Goal: Task Accomplishment & Management: Manage account settings

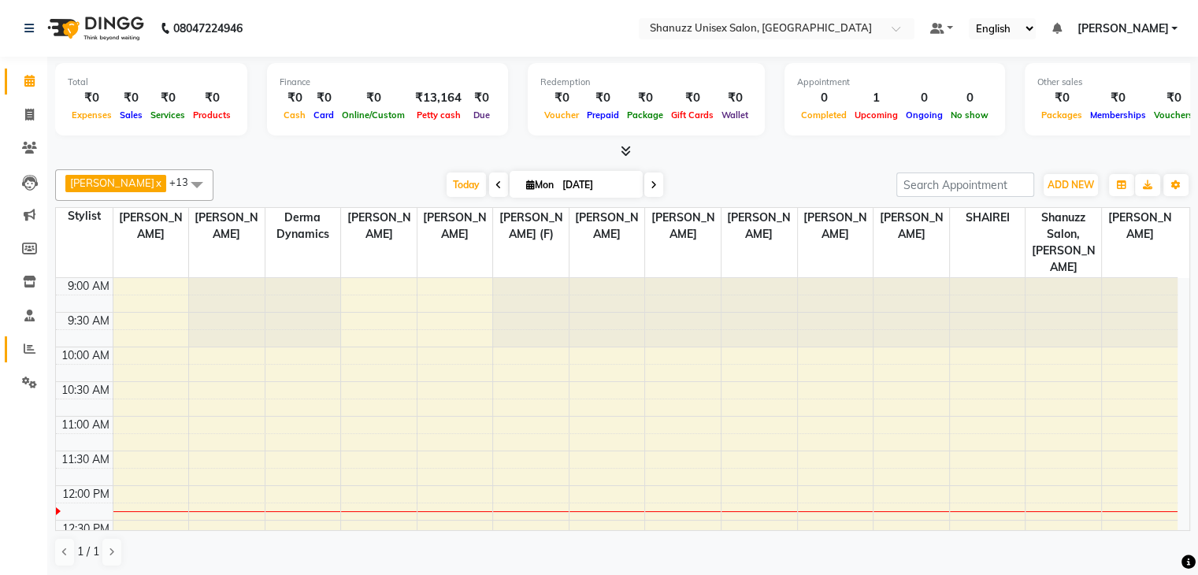
click at [24, 339] on link "Reports" at bounding box center [24, 349] width 38 height 26
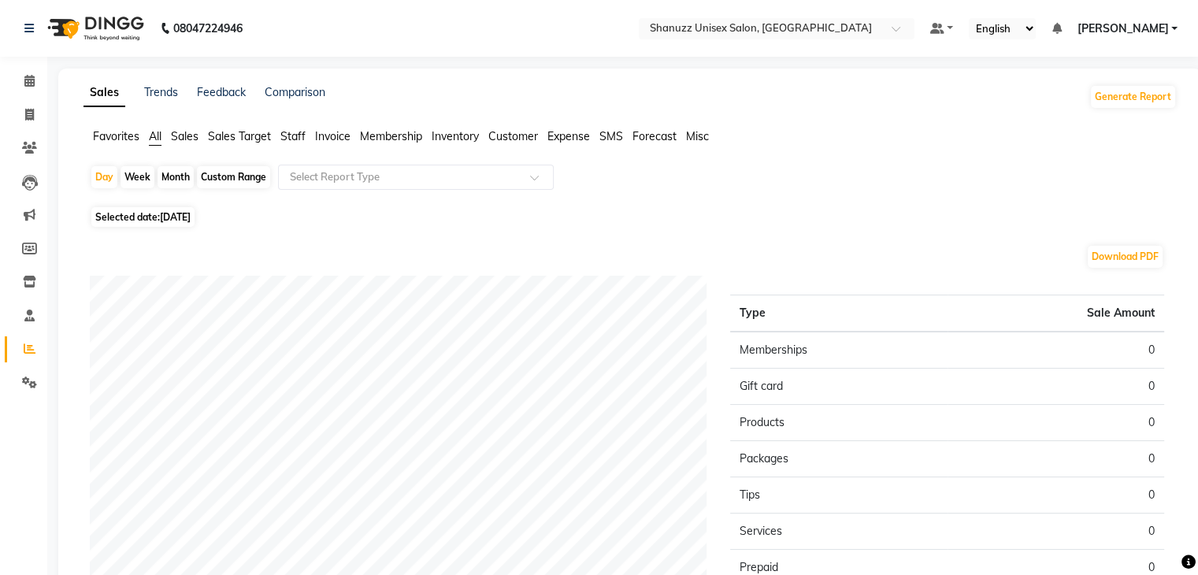
click at [168, 174] on div "Month" at bounding box center [176, 177] width 36 height 22
select select "9"
select select "2025"
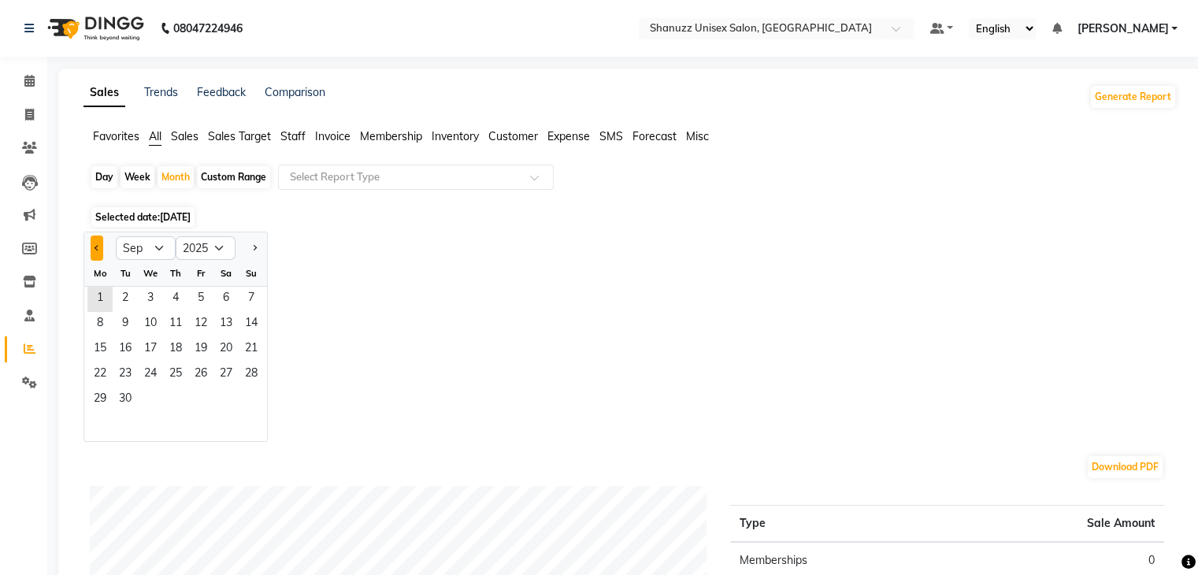
click at [100, 249] on button "Previous month" at bounding box center [97, 248] width 13 height 25
select select "8"
click at [195, 299] on span "1" at bounding box center [200, 299] width 25 height 25
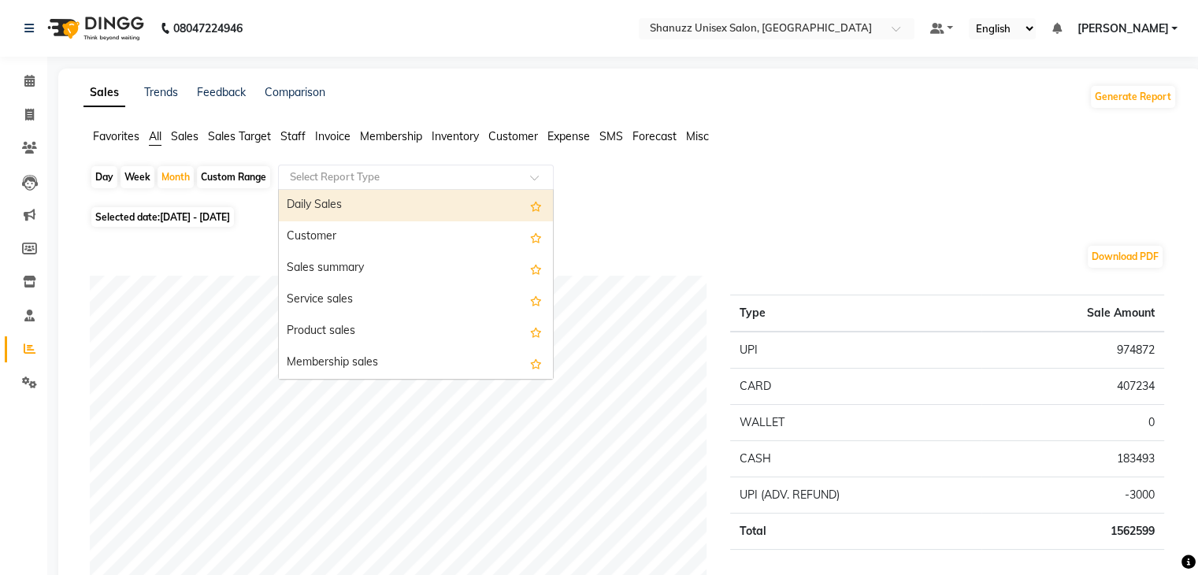
click at [326, 176] on input "text" at bounding box center [400, 177] width 227 height 16
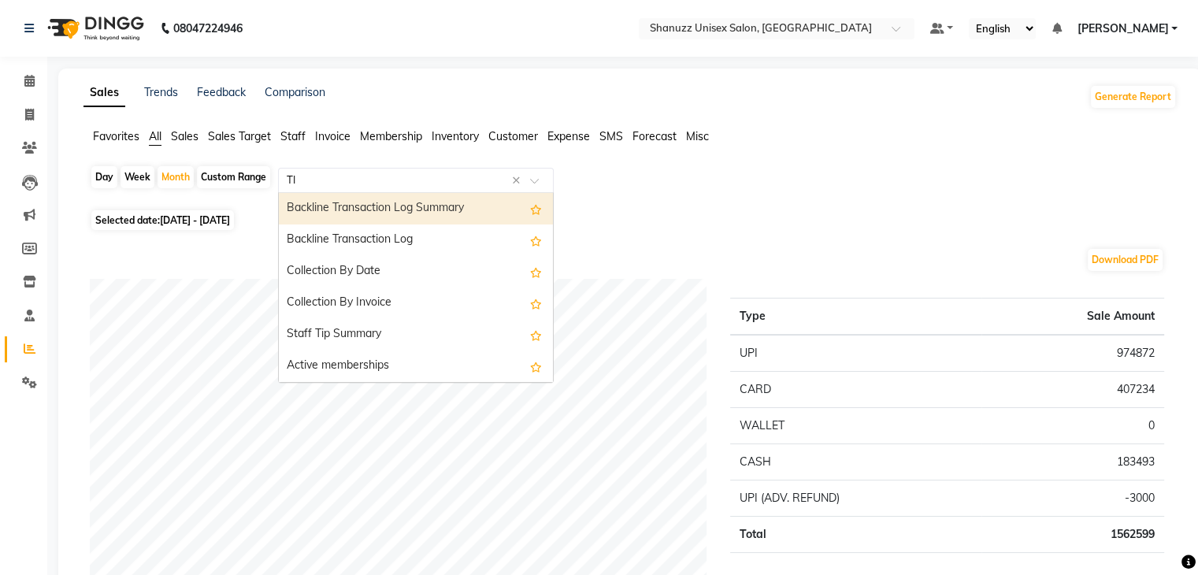
type input "TIP"
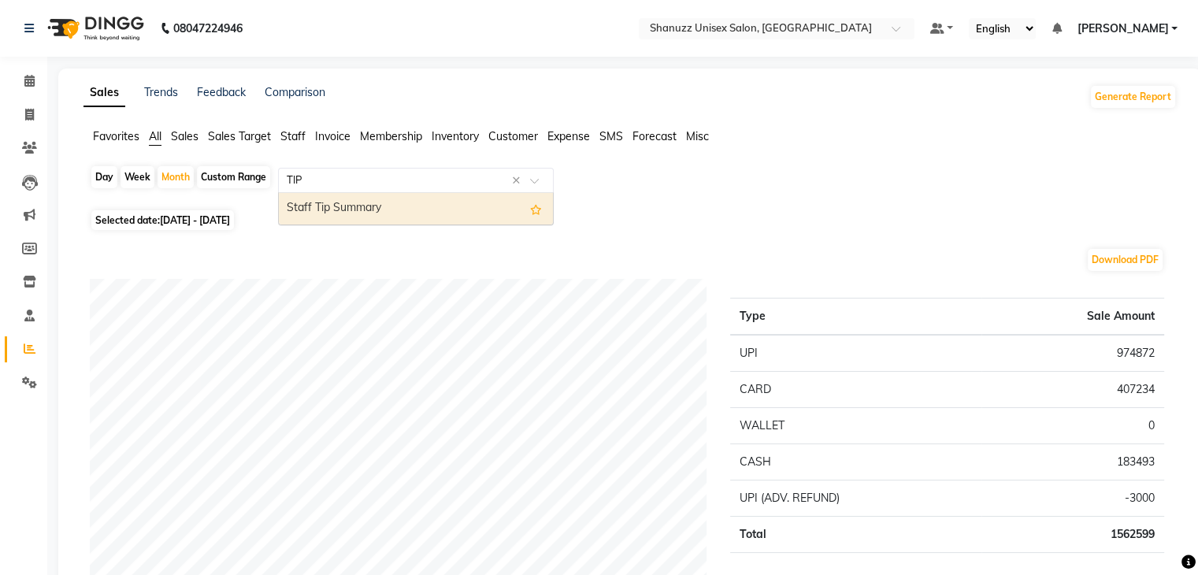
click at [316, 206] on div "Staff Tip Summary" at bounding box center [416, 209] width 274 height 32
select select "full_report"
select select "pdf"
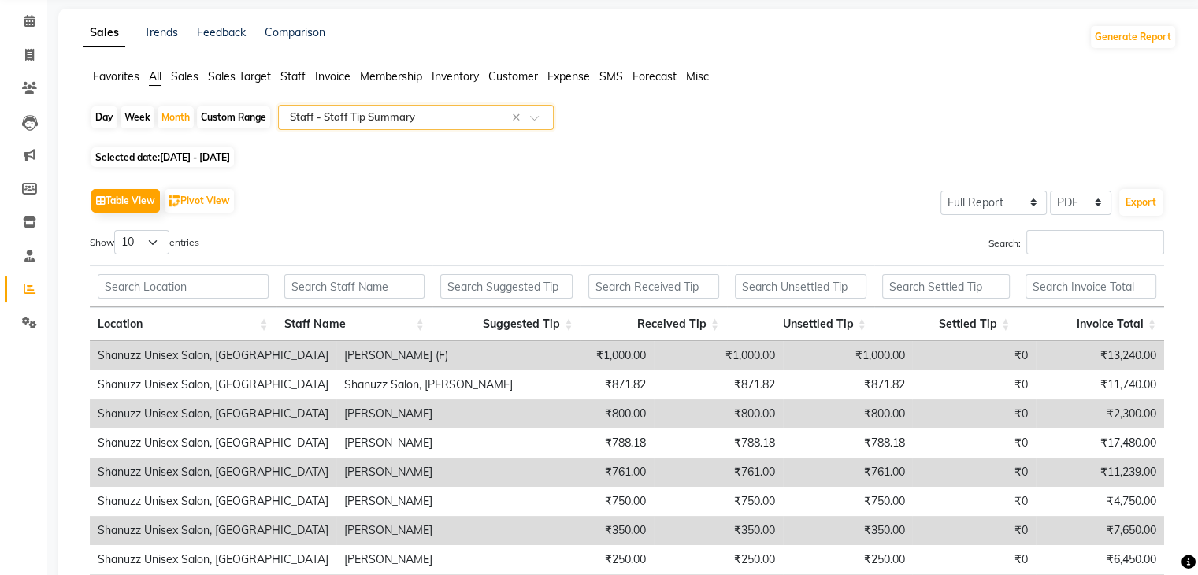
scroll to position [50, 0]
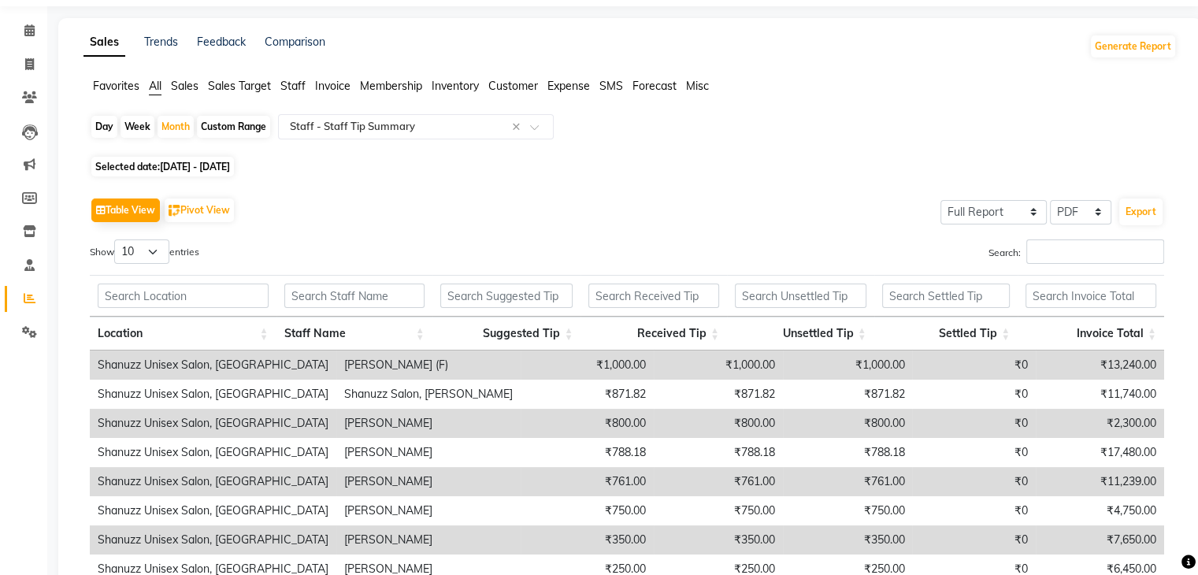
click at [206, 169] on span "[DATE] - [DATE]" at bounding box center [195, 167] width 70 height 12
select select "8"
select select "2025"
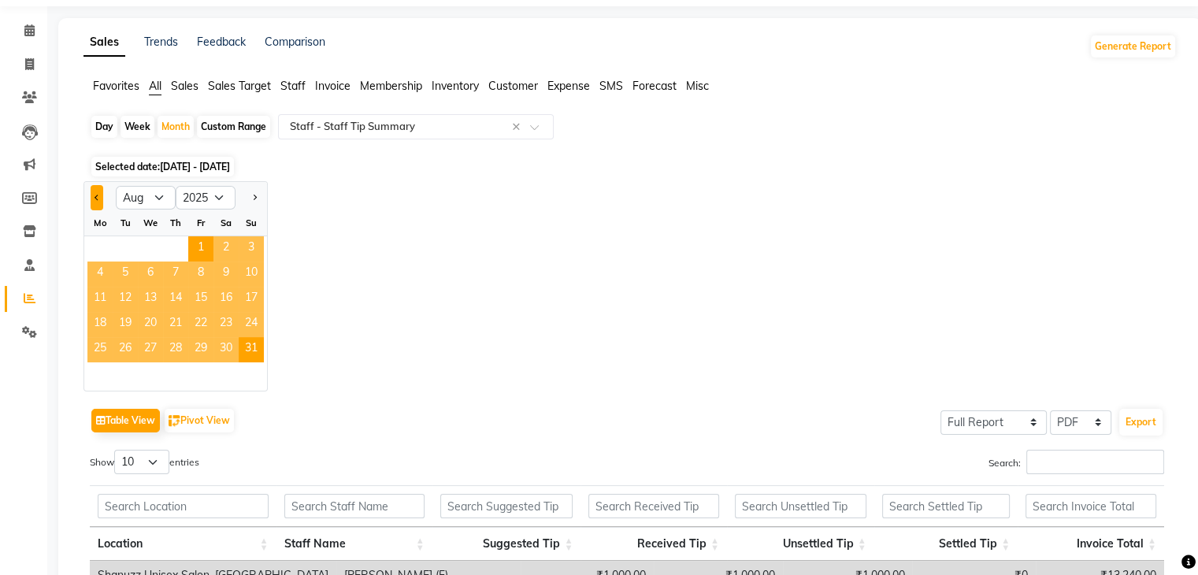
click at [93, 193] on button "Previous month" at bounding box center [97, 197] width 13 height 25
select select "7"
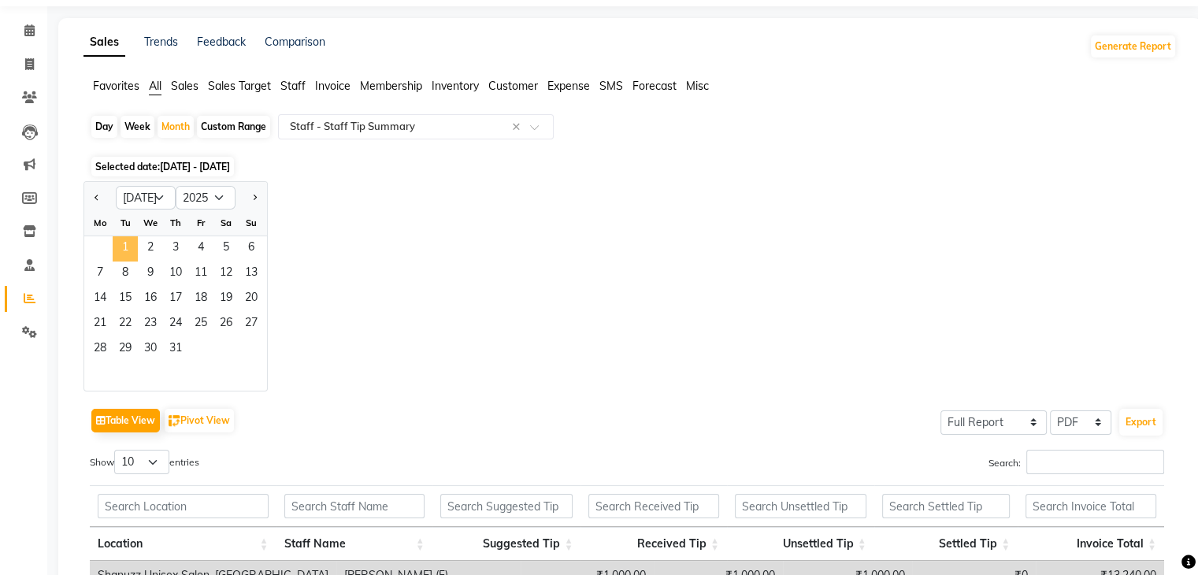
click at [124, 237] on span "1" at bounding box center [125, 248] width 25 height 25
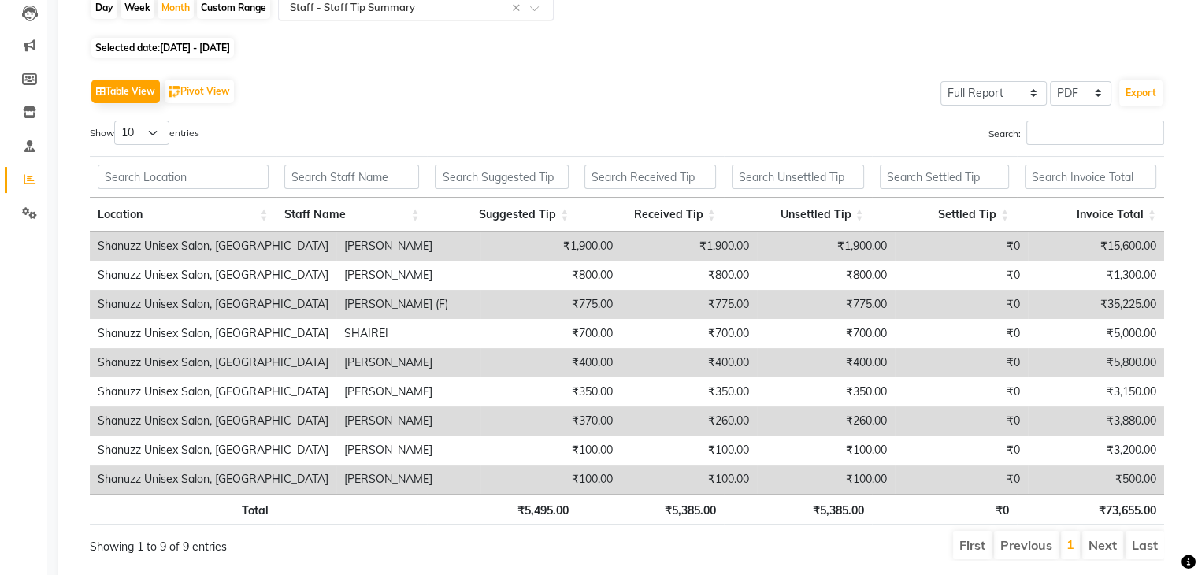
scroll to position [170, 0]
click at [498, 176] on input "text" at bounding box center [502, 176] width 134 height 24
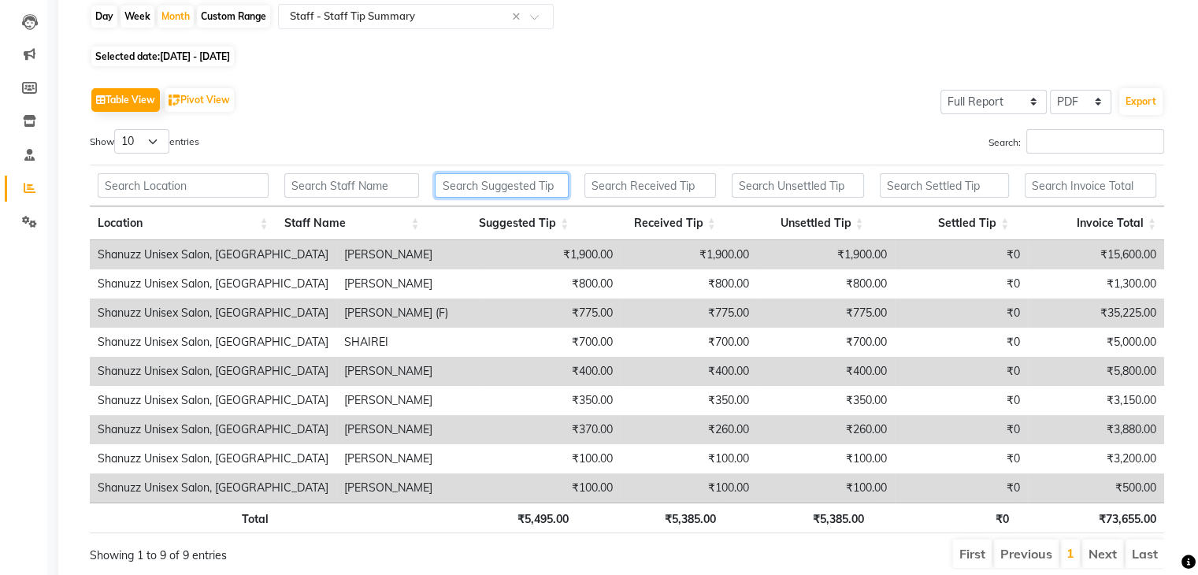
scroll to position [0, 0]
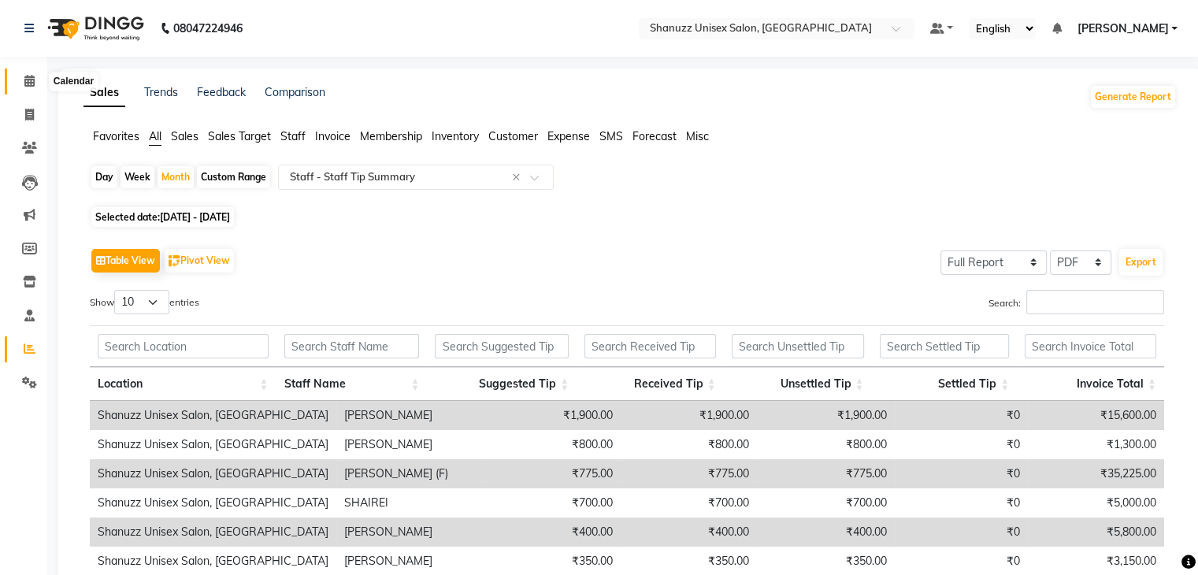
click at [22, 84] on span at bounding box center [30, 81] width 28 height 18
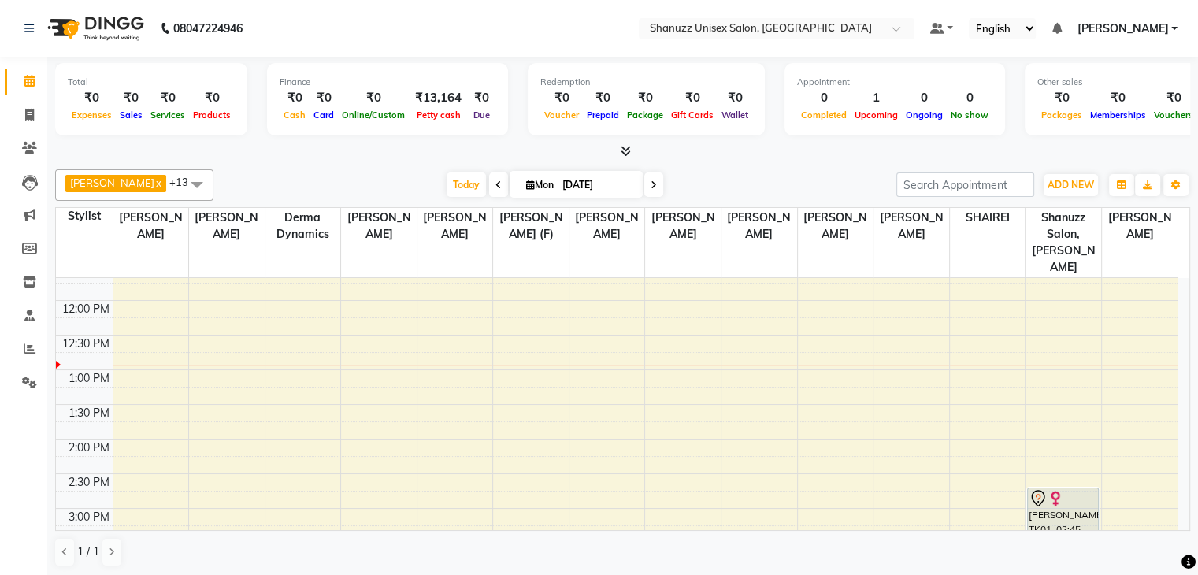
scroll to position [99, 0]
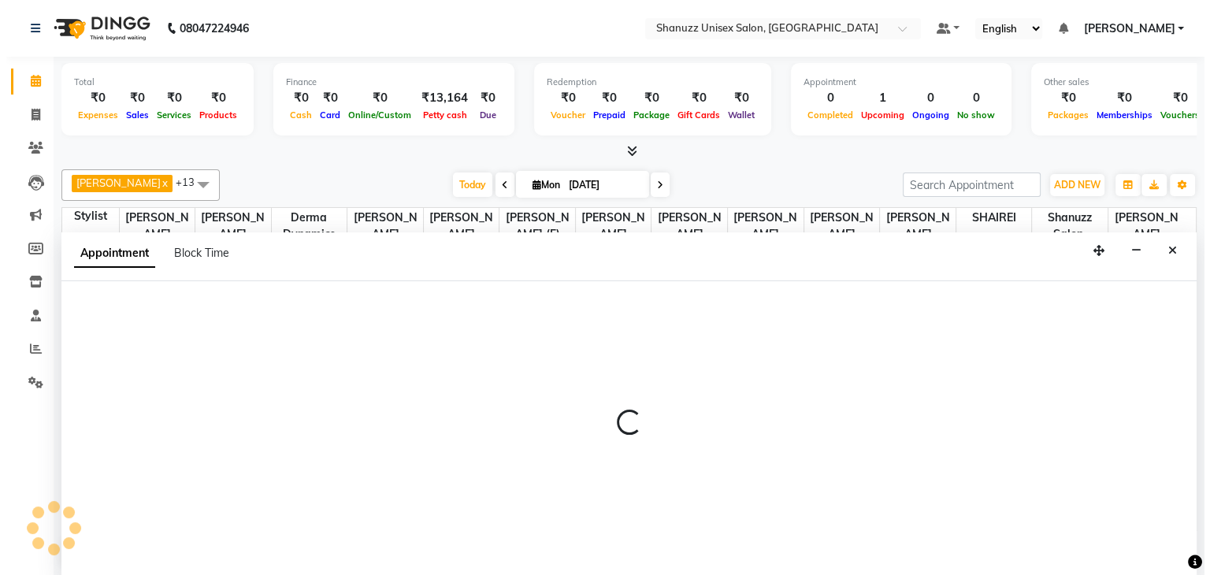
scroll to position [1, 0]
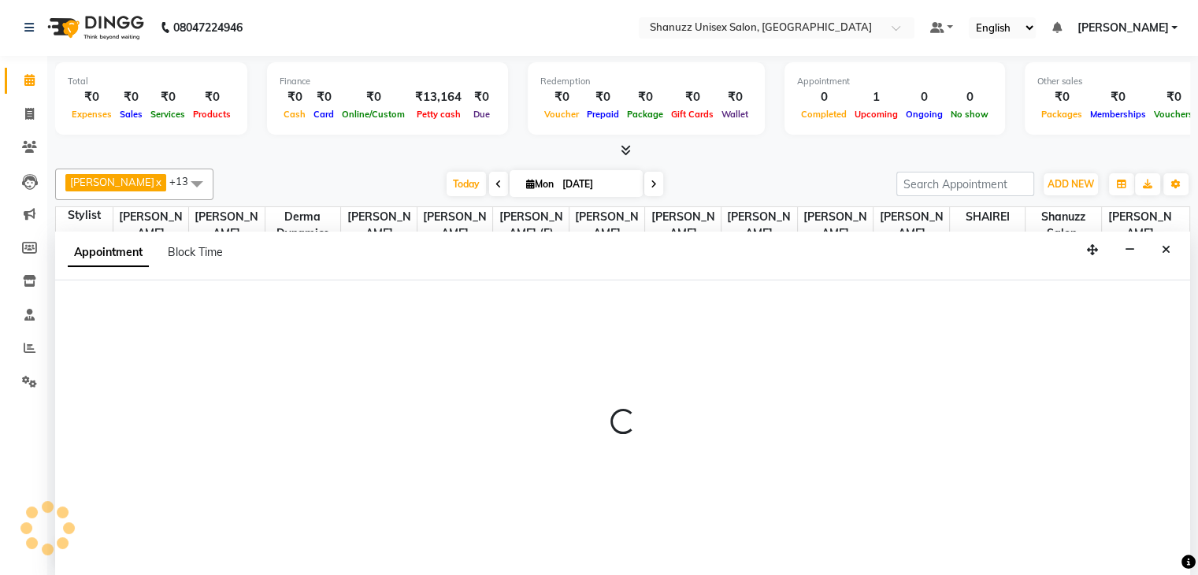
select select "59236"
select select "tentative"
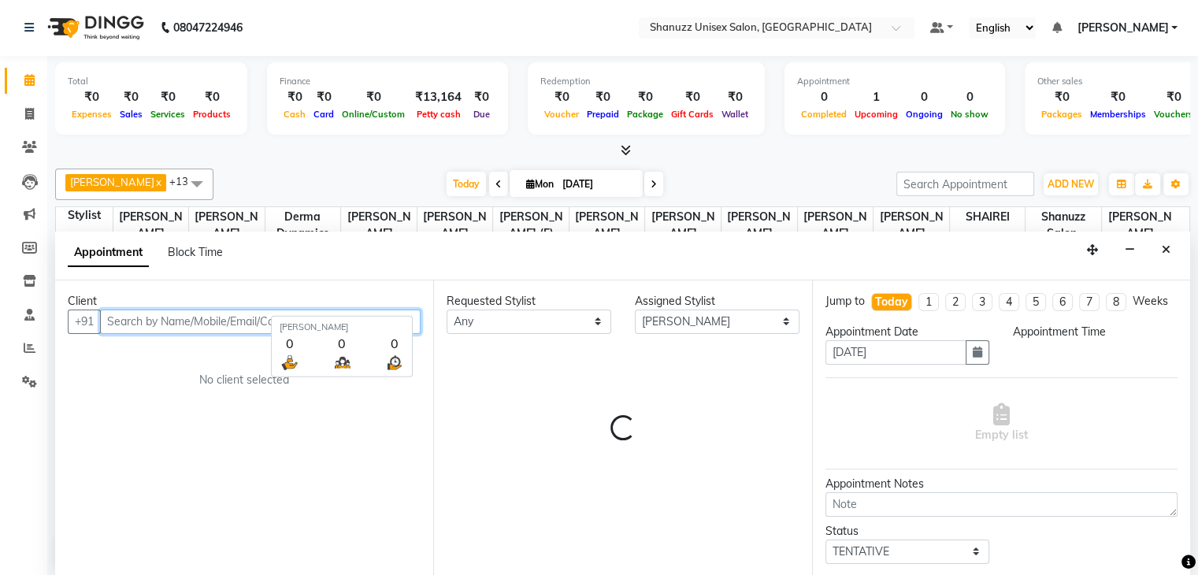
select select "720"
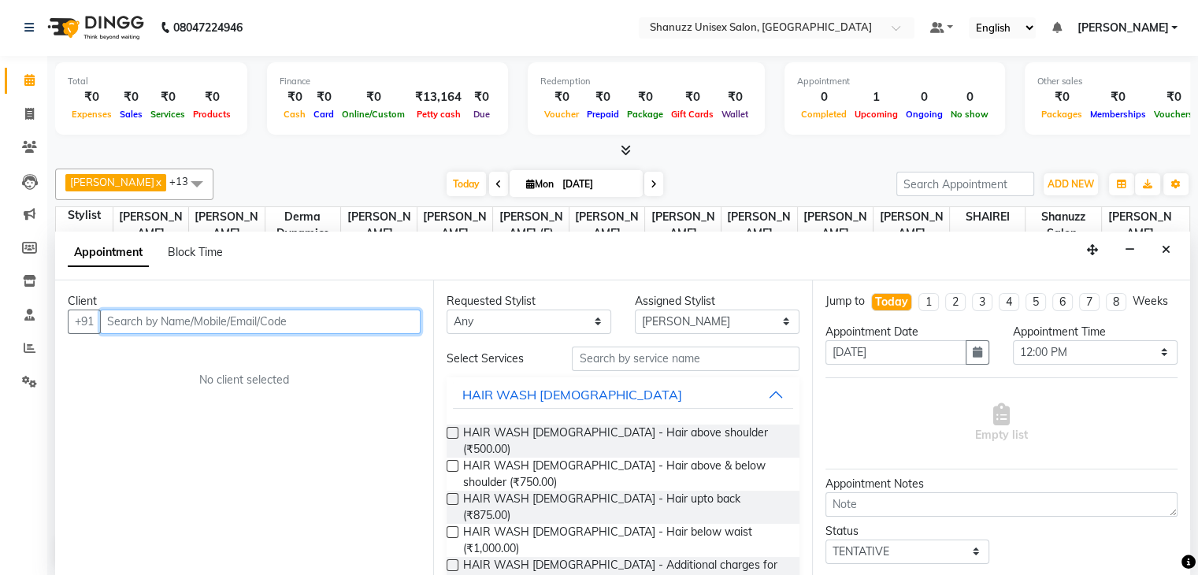
click at [149, 321] on input "text" at bounding box center [260, 322] width 321 height 24
type input "9820776318"
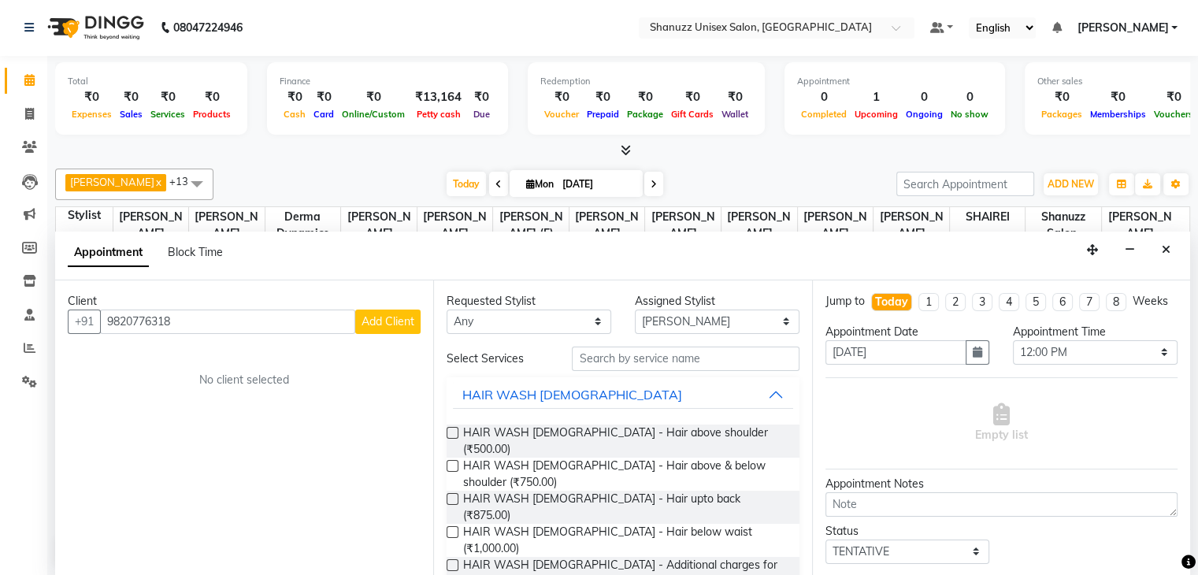
click at [369, 332] on div "Client [PHONE_NUMBER] Add Client No client selected" at bounding box center [244, 428] width 378 height 296
click at [369, 326] on span "Add Client" at bounding box center [388, 321] width 53 height 14
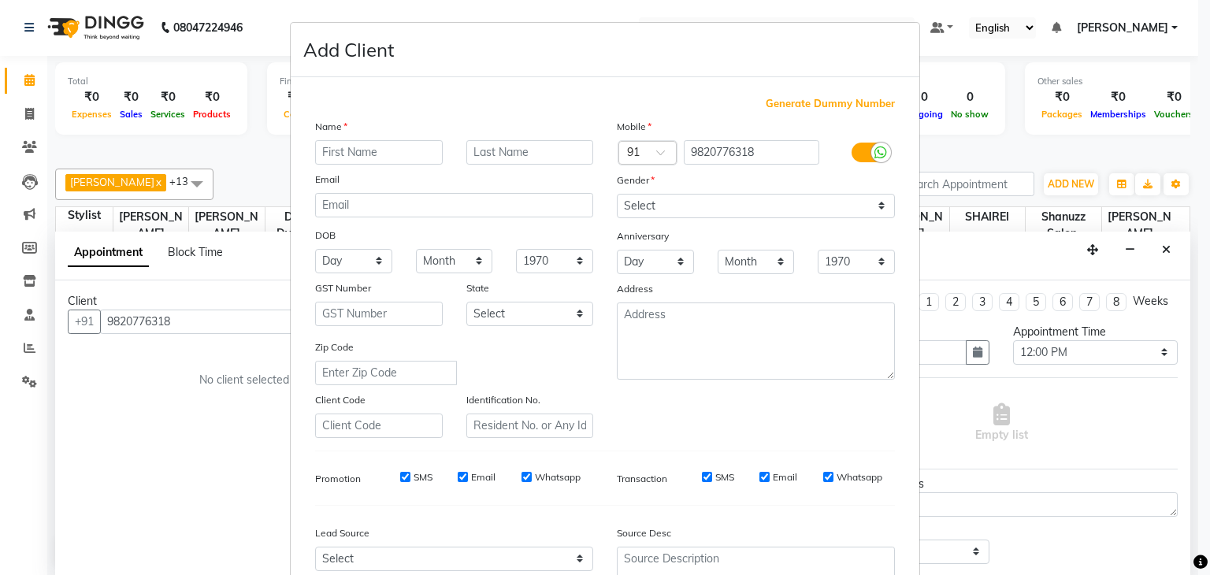
click at [359, 153] on input "text" at bounding box center [379, 152] width 128 height 24
type input "[PERSON_NAME]"
click at [487, 159] on input "text" at bounding box center [530, 152] width 128 height 24
type input "[PERSON_NAME]"
click at [646, 206] on select "Select [DEMOGRAPHIC_DATA] [DEMOGRAPHIC_DATA] Other Prefer Not To Say" at bounding box center [756, 206] width 278 height 24
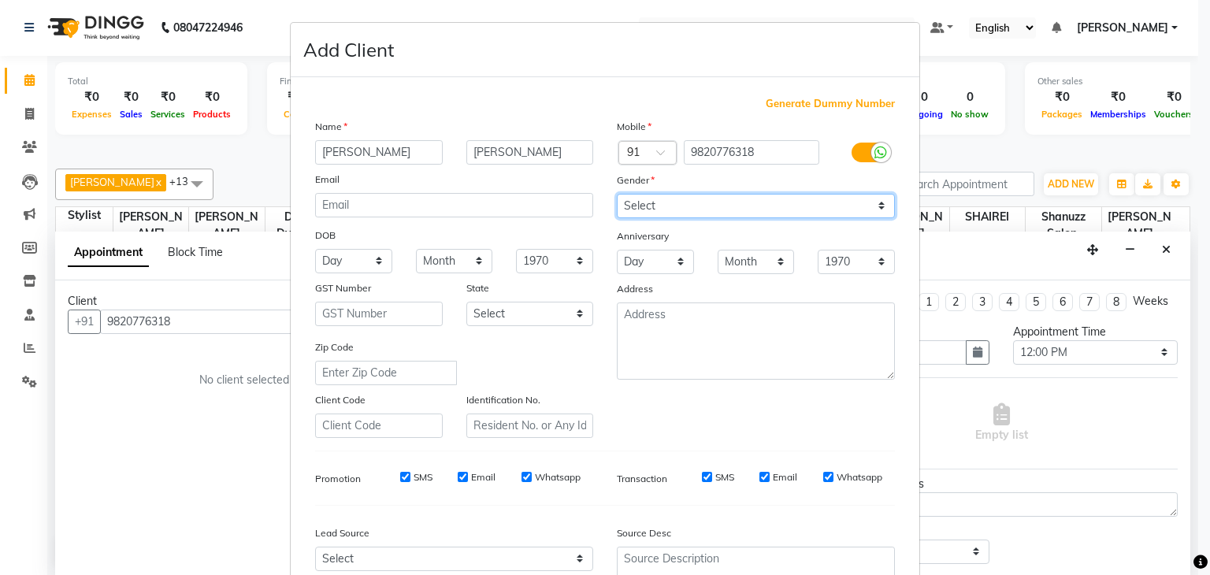
select select "[DEMOGRAPHIC_DATA]"
click at [617, 195] on select "Select [DEMOGRAPHIC_DATA] [DEMOGRAPHIC_DATA] Other Prefer Not To Say" at bounding box center [756, 206] width 278 height 24
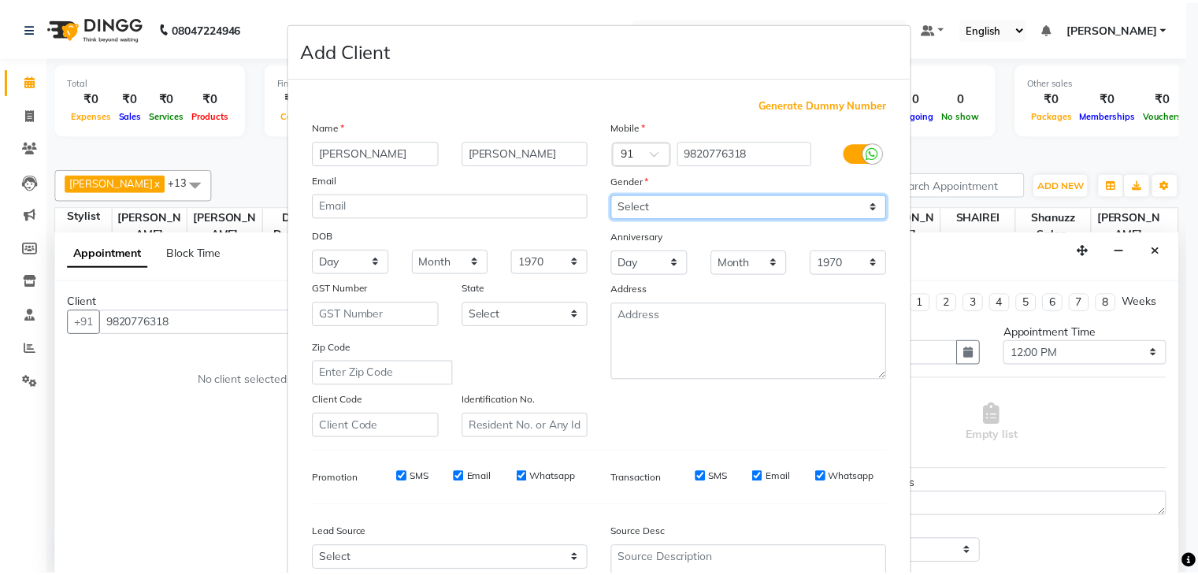
scroll to position [160, 0]
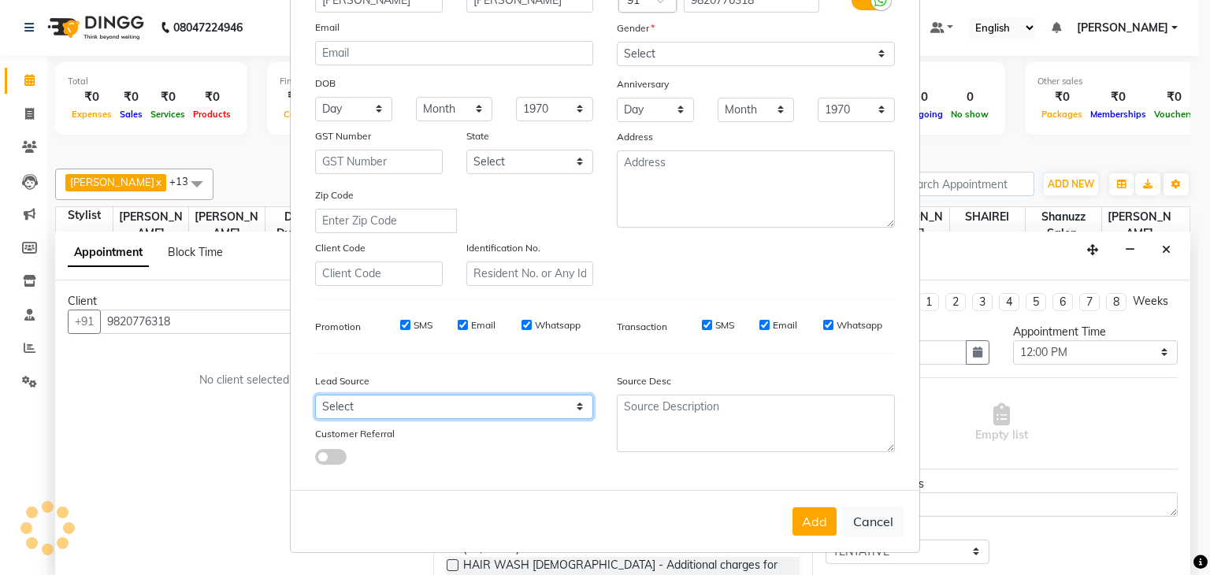
click at [501, 399] on select "Select Walk-in Referral Internet Friend Word of Mouth Advertisement Facebook Ju…" at bounding box center [454, 407] width 278 height 24
select select "49172"
click at [315, 395] on select "Select Walk-in Referral Internet Friend Word of Mouth Advertisement Facebook Ju…" at bounding box center [454, 407] width 278 height 24
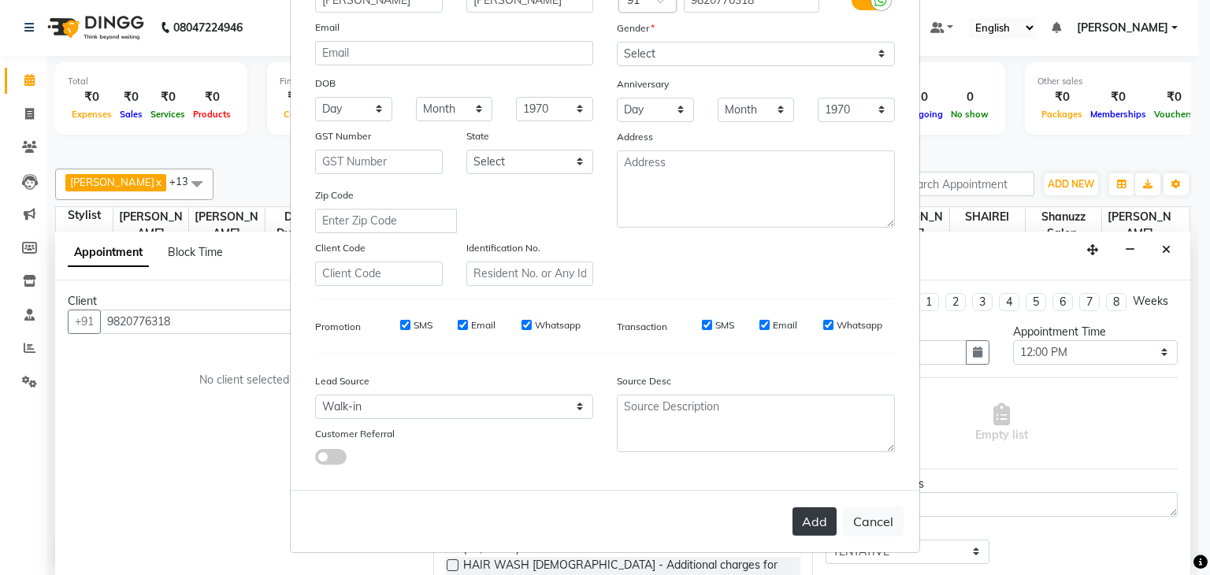
click at [811, 529] on button "Add" at bounding box center [814, 521] width 44 height 28
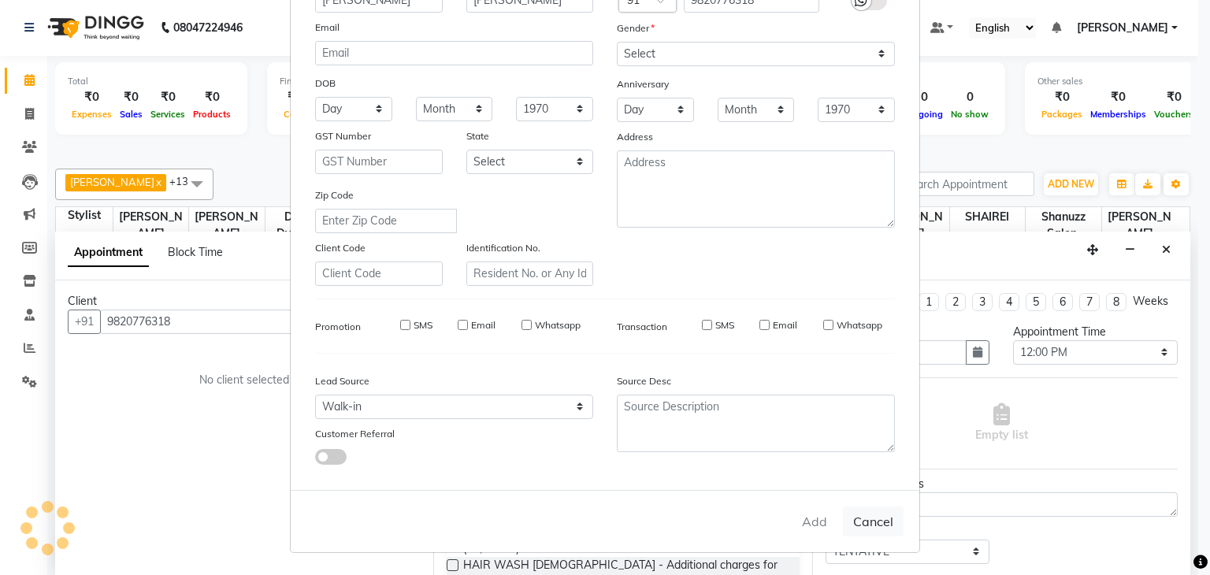
select select
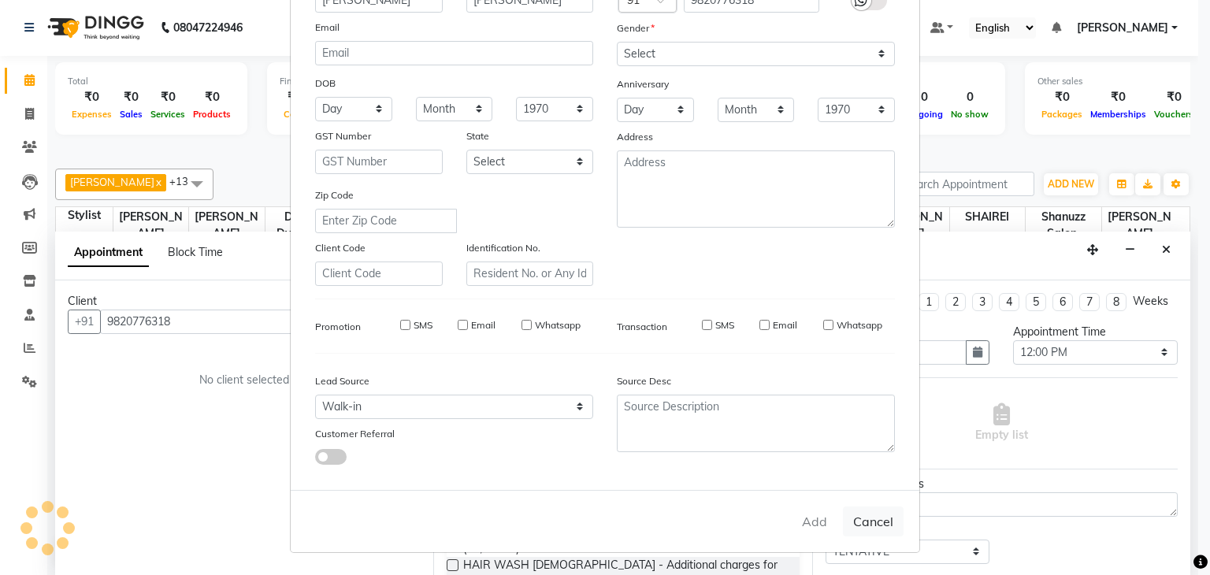
select select
checkbox input "false"
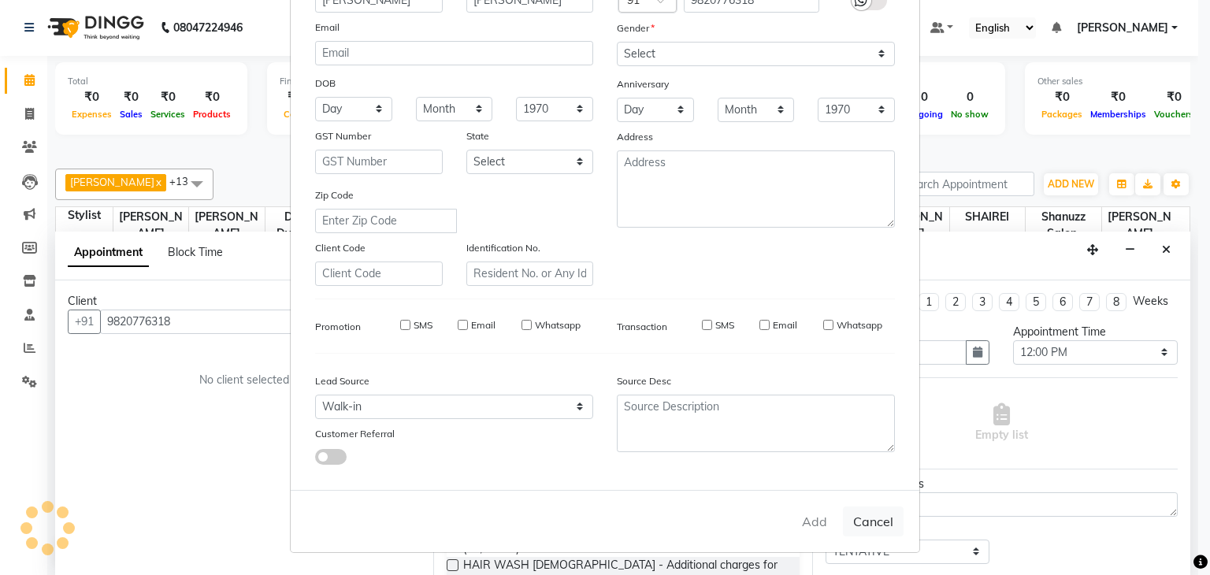
checkbox input "false"
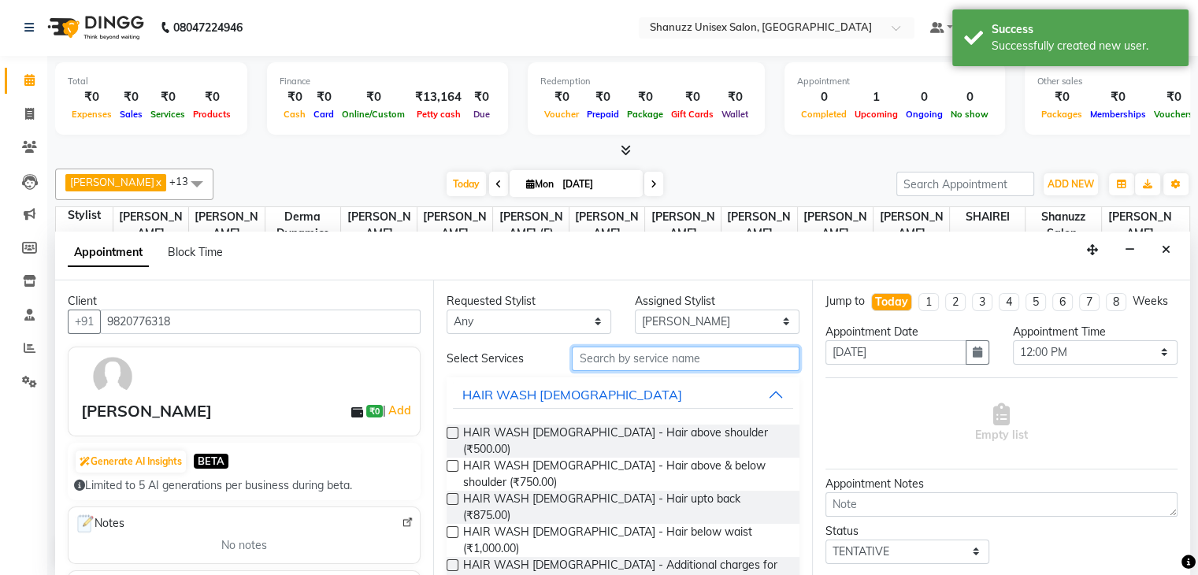
click at [674, 364] on input "text" at bounding box center [685, 359] width 227 height 24
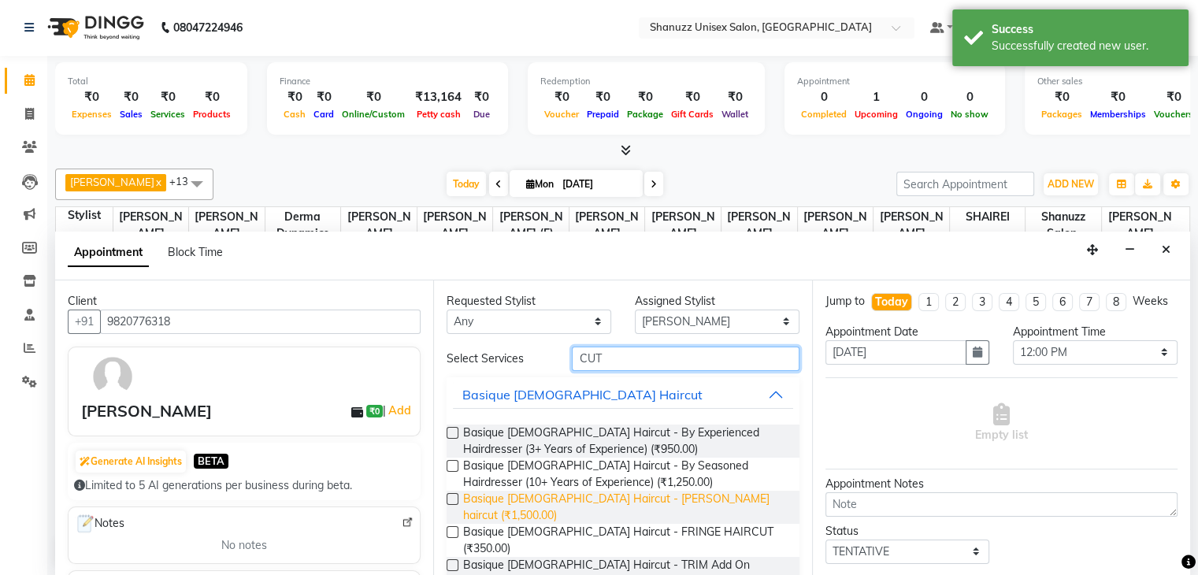
scroll to position [67, 0]
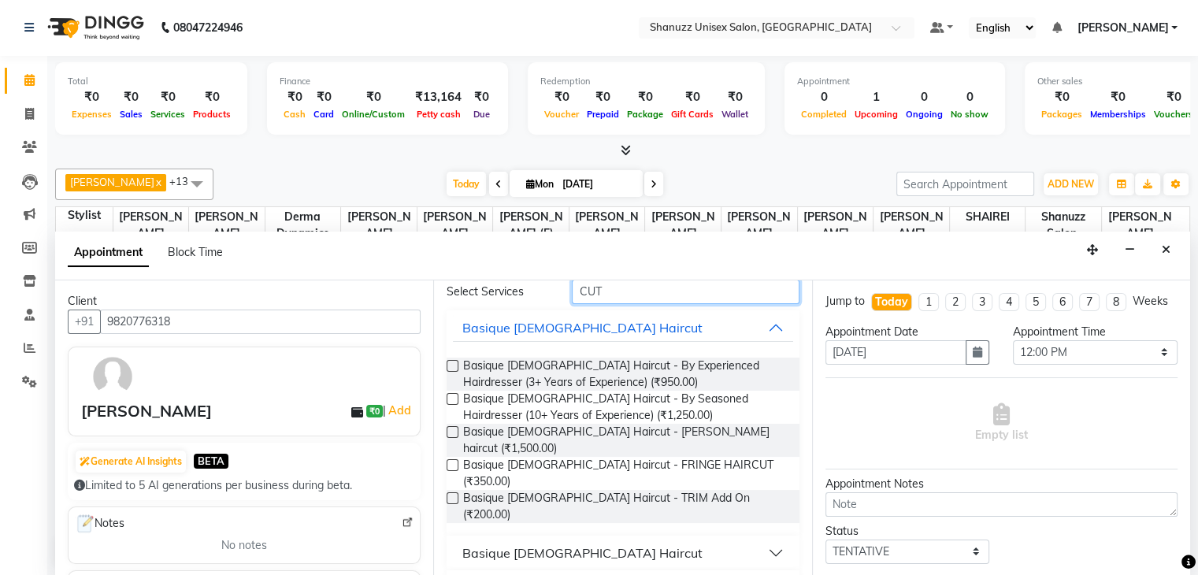
type input "CUT"
click at [538, 544] on div "Basique [DEMOGRAPHIC_DATA] Haircut" at bounding box center [582, 553] width 240 height 19
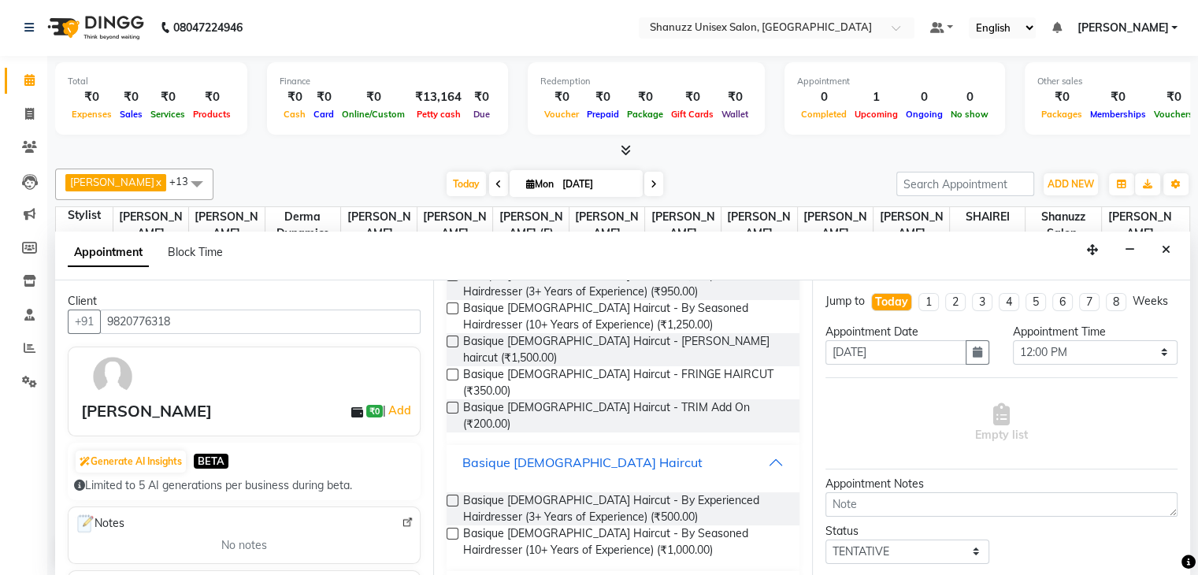
scroll to position [158, 0]
click at [456, 527] on label at bounding box center [453, 533] width 12 height 12
click at [456, 529] on input "checkbox" at bounding box center [452, 534] width 10 height 10
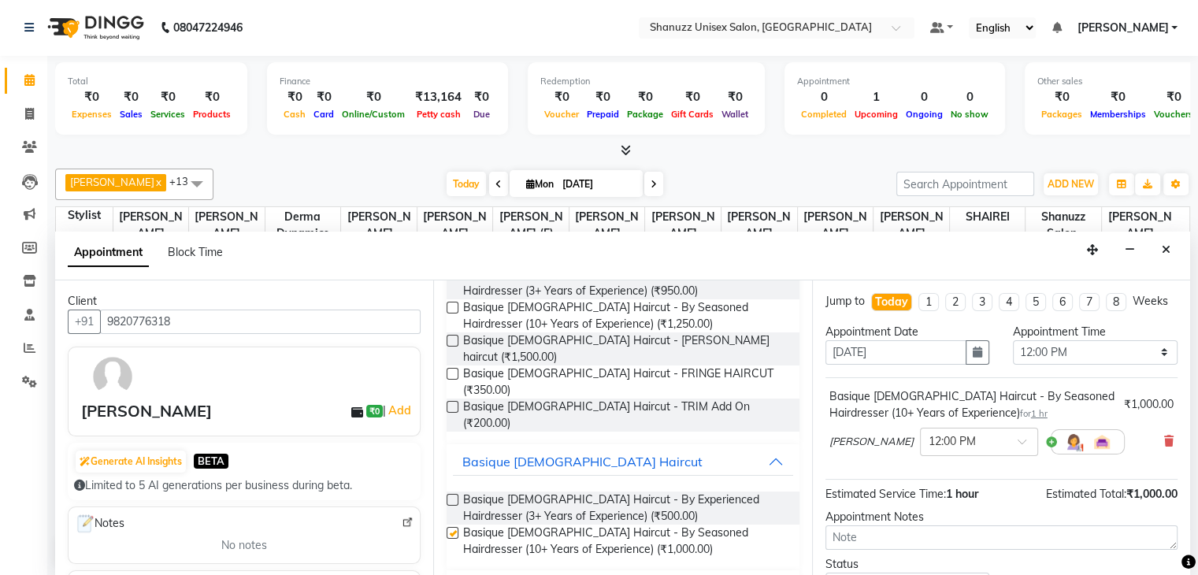
checkbox input "false"
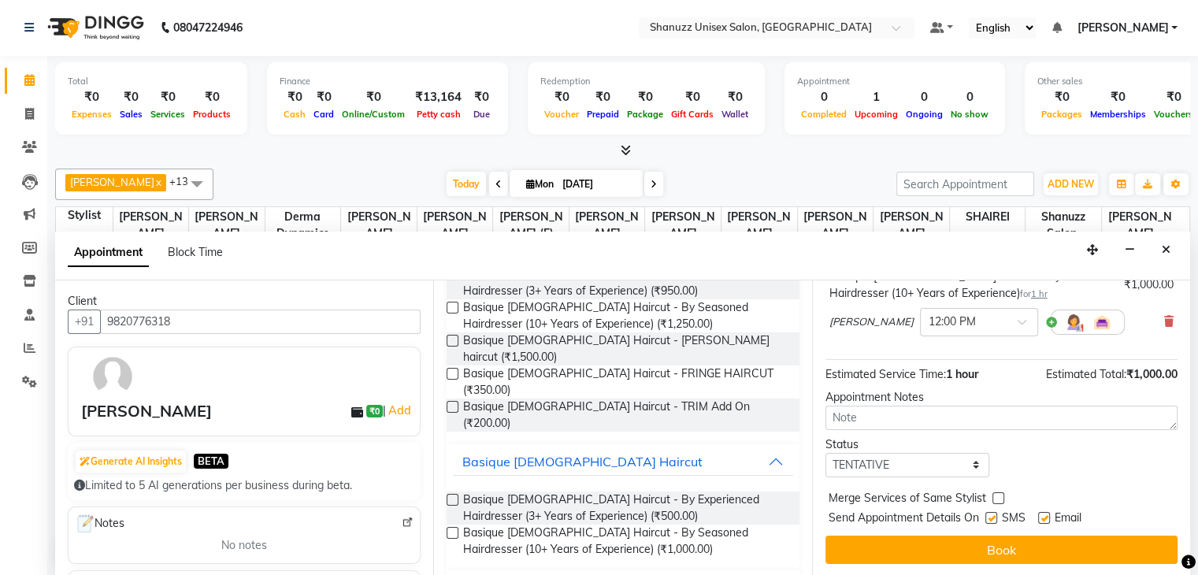
click at [994, 514] on label at bounding box center [991, 518] width 12 height 12
click at [994, 514] on input "checkbox" at bounding box center [990, 519] width 10 height 10
checkbox input "false"
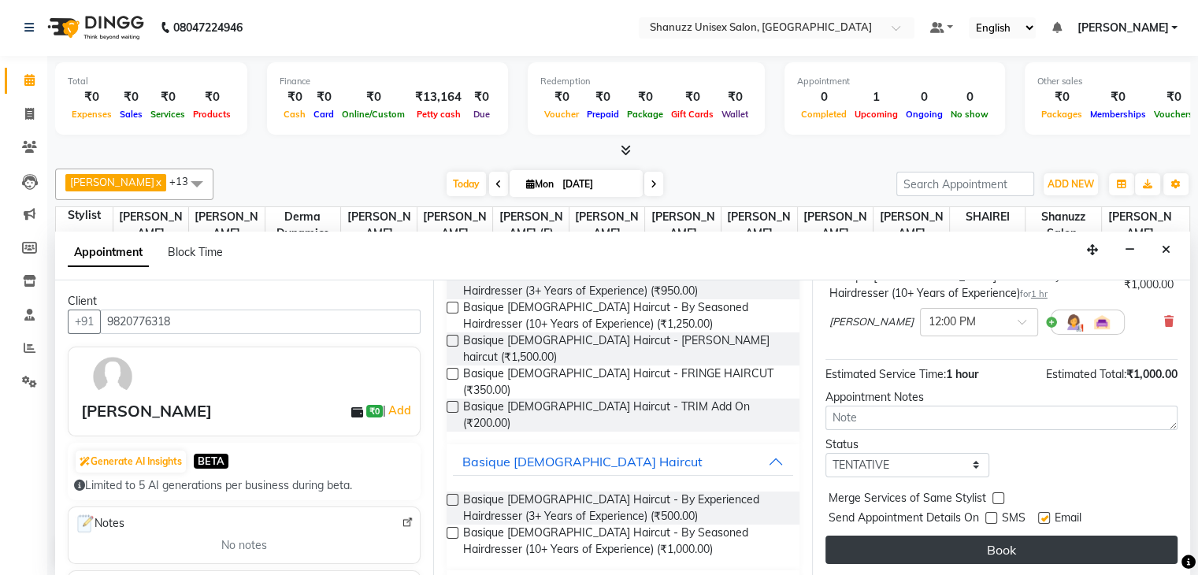
click at [989, 536] on button "Book" at bounding box center [1002, 550] width 352 height 28
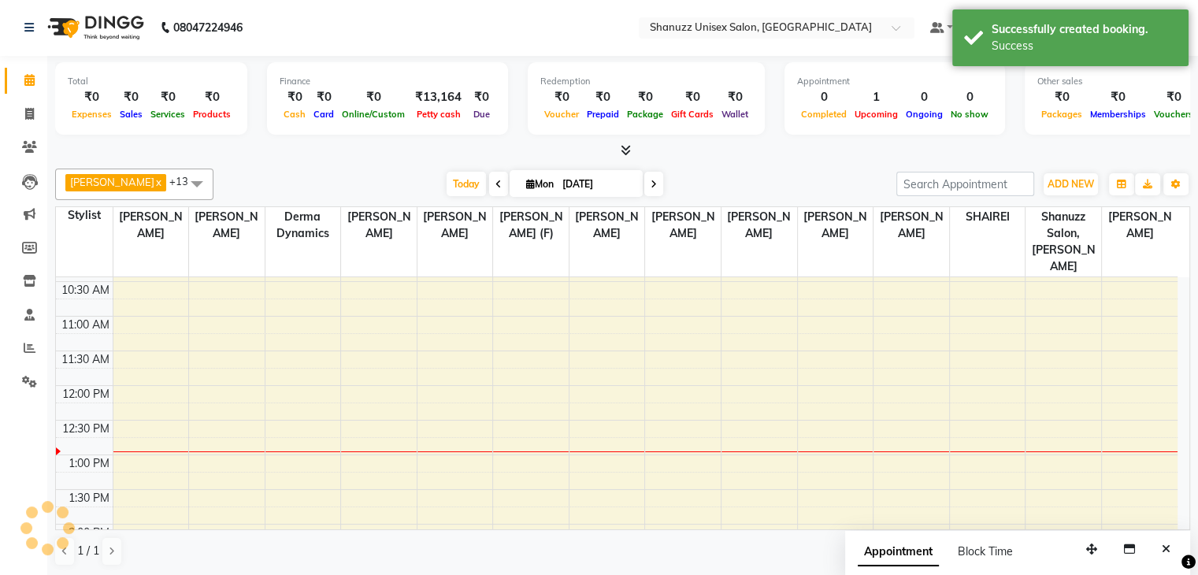
scroll to position [0, 0]
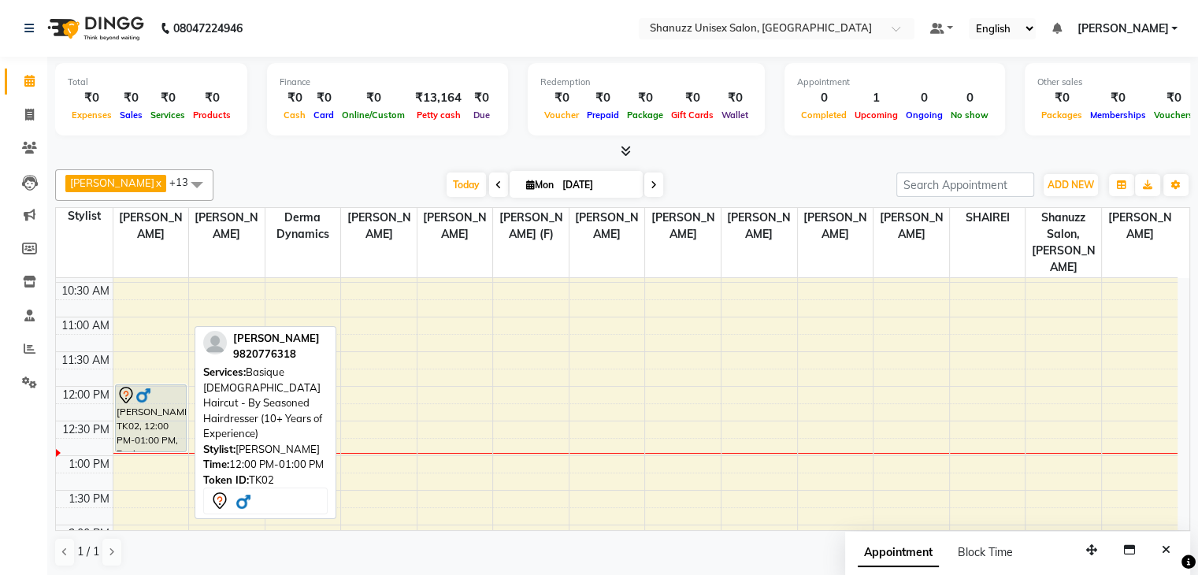
click at [157, 385] on div "[PERSON_NAME], TK02, 12:00 PM-01:00 PM, Basique [DEMOGRAPHIC_DATA] Haircut - By…" at bounding box center [151, 418] width 70 height 66
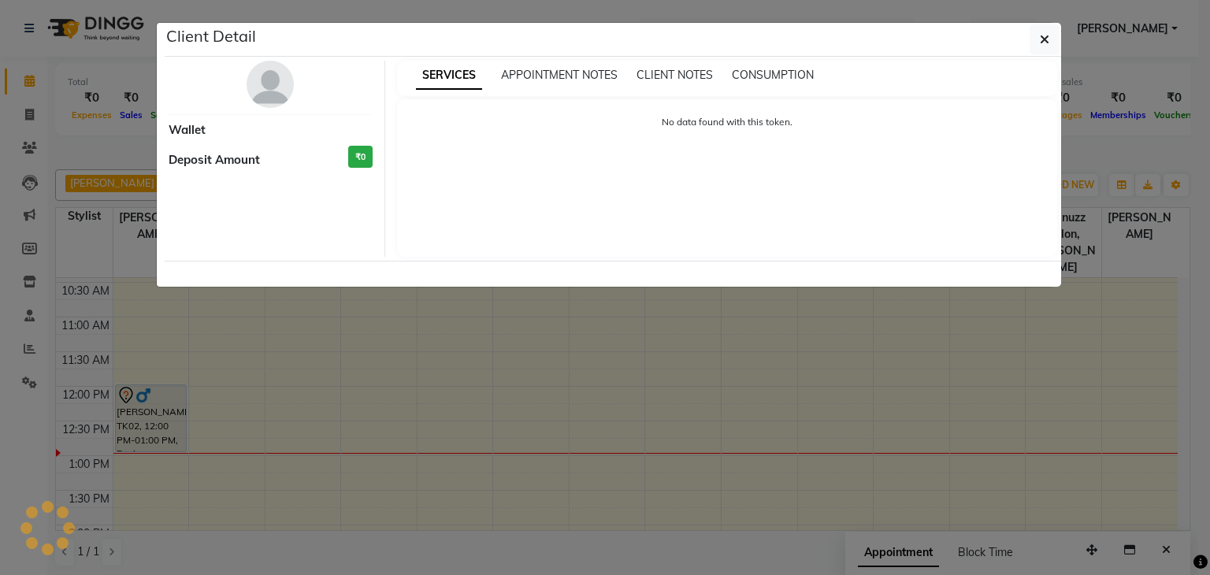
select select "7"
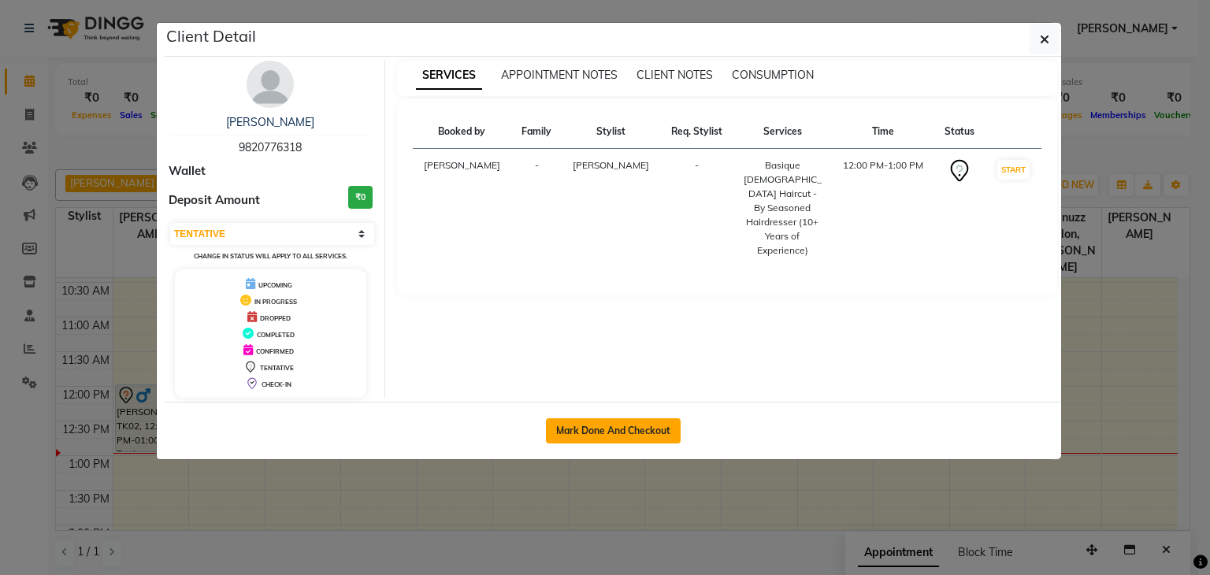
click at [565, 426] on button "Mark Done And Checkout" at bounding box center [613, 430] width 135 height 25
select select "7102"
select select "service"
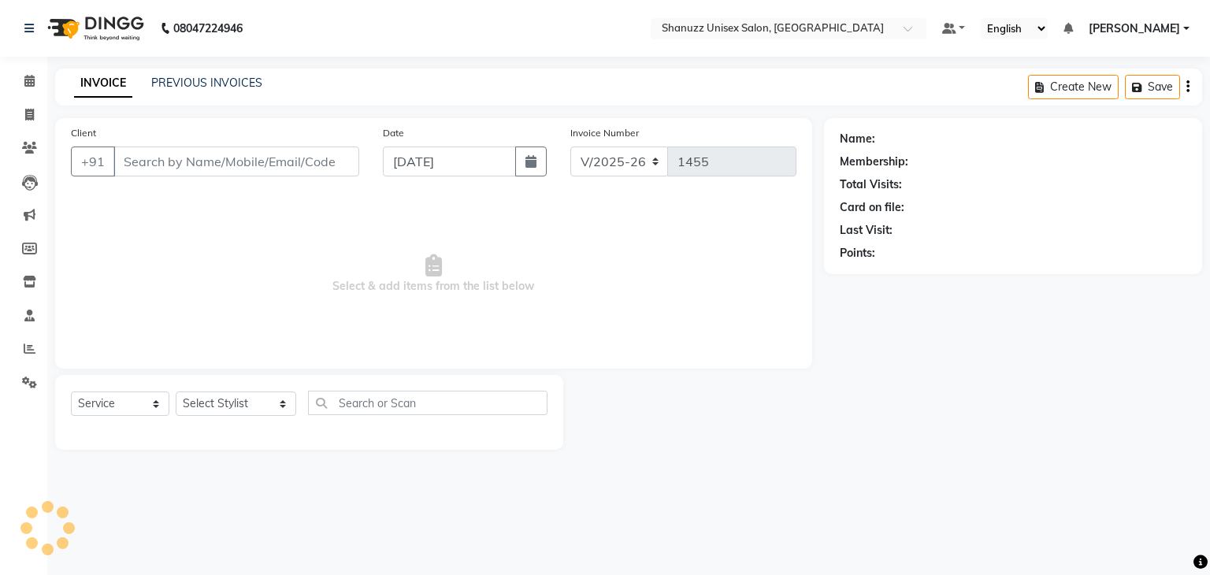
type input "9820776318"
select select "59236"
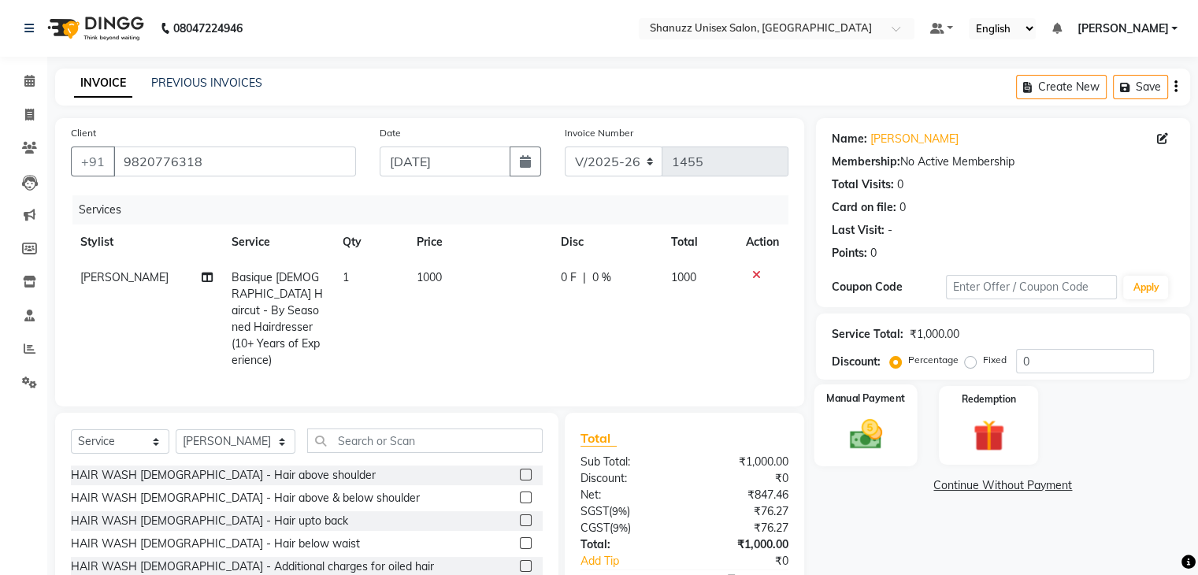
click at [857, 419] on img at bounding box center [865, 435] width 53 height 38
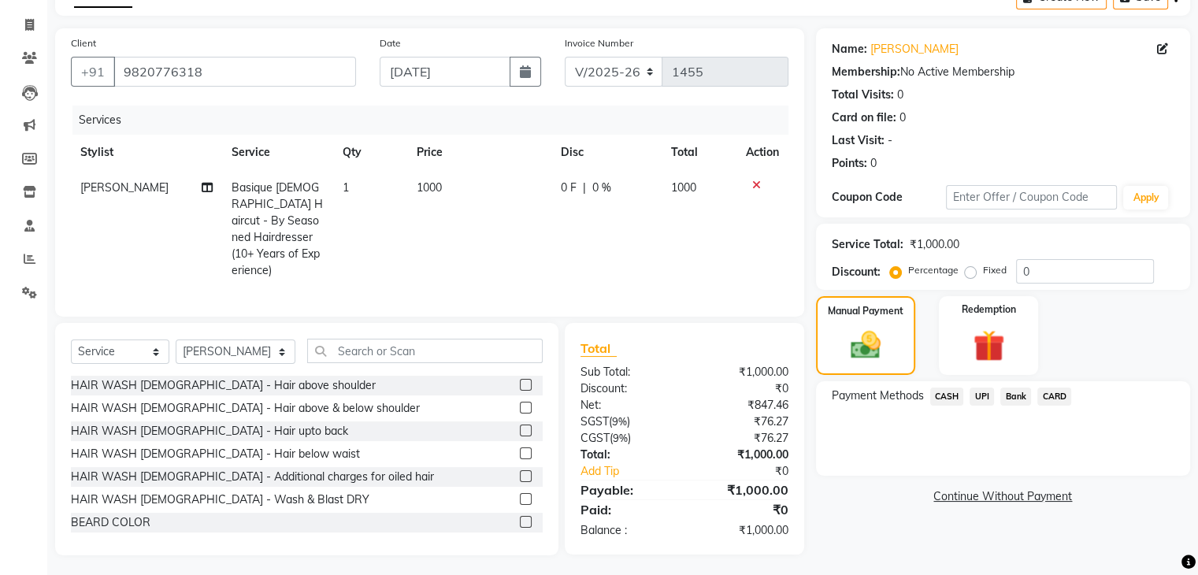
click at [973, 400] on span "UPI" at bounding box center [982, 397] width 24 height 18
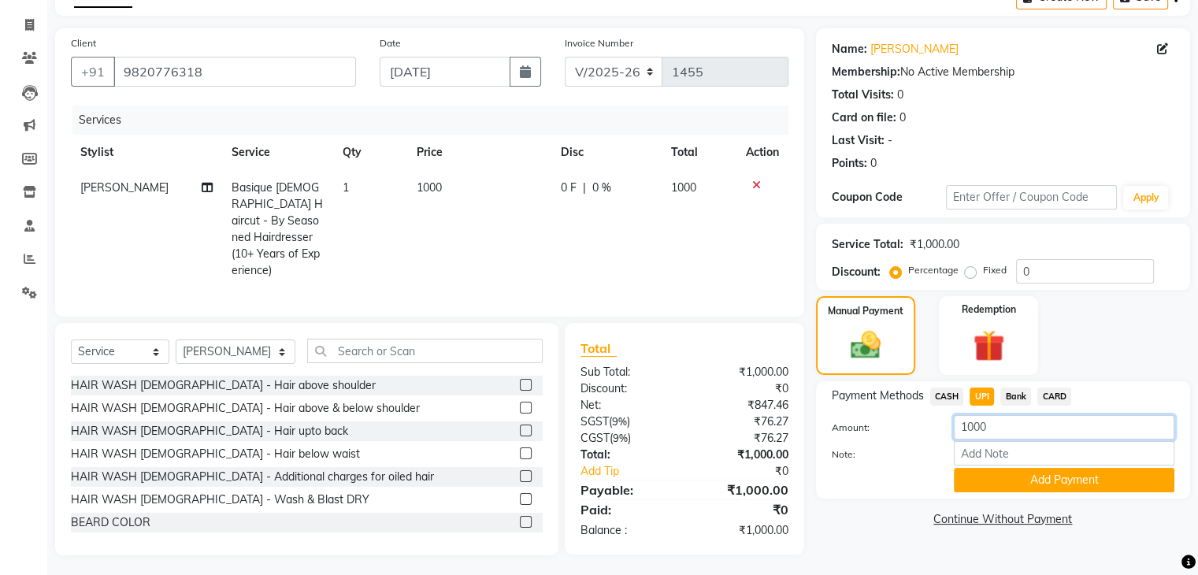
click at [995, 435] on input "1000" at bounding box center [1064, 427] width 221 height 24
type input "1"
click at [996, 437] on input "number" at bounding box center [1064, 427] width 221 height 24
type input "1250"
click at [994, 479] on button "Add Payment" at bounding box center [1064, 480] width 221 height 24
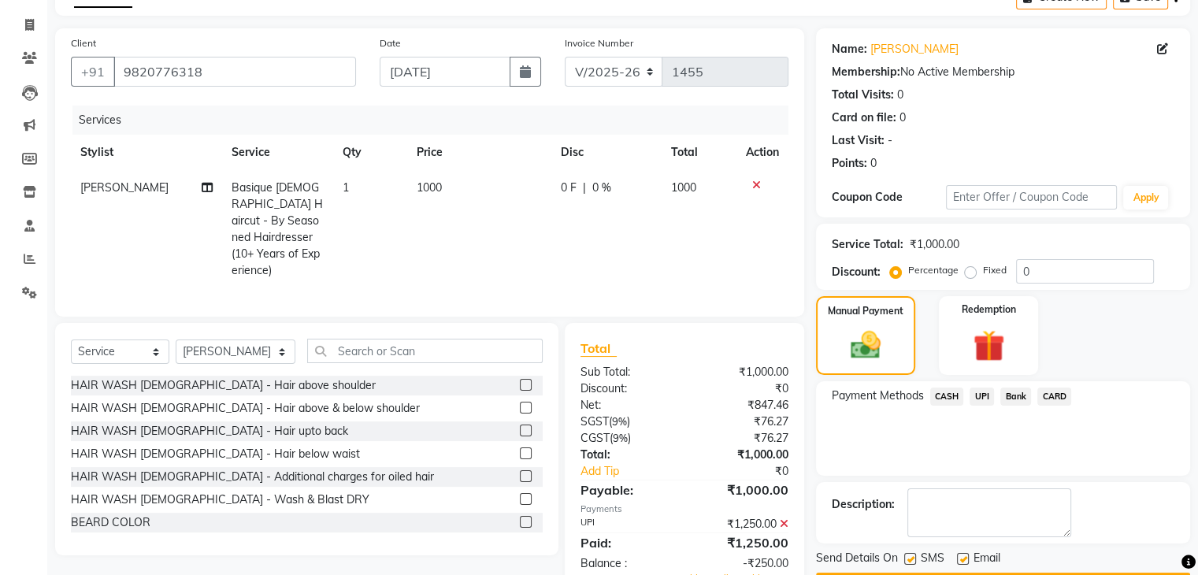
click at [911, 555] on label at bounding box center [910, 559] width 12 height 12
click at [911, 555] on input "checkbox" at bounding box center [909, 560] width 10 height 10
checkbox input "false"
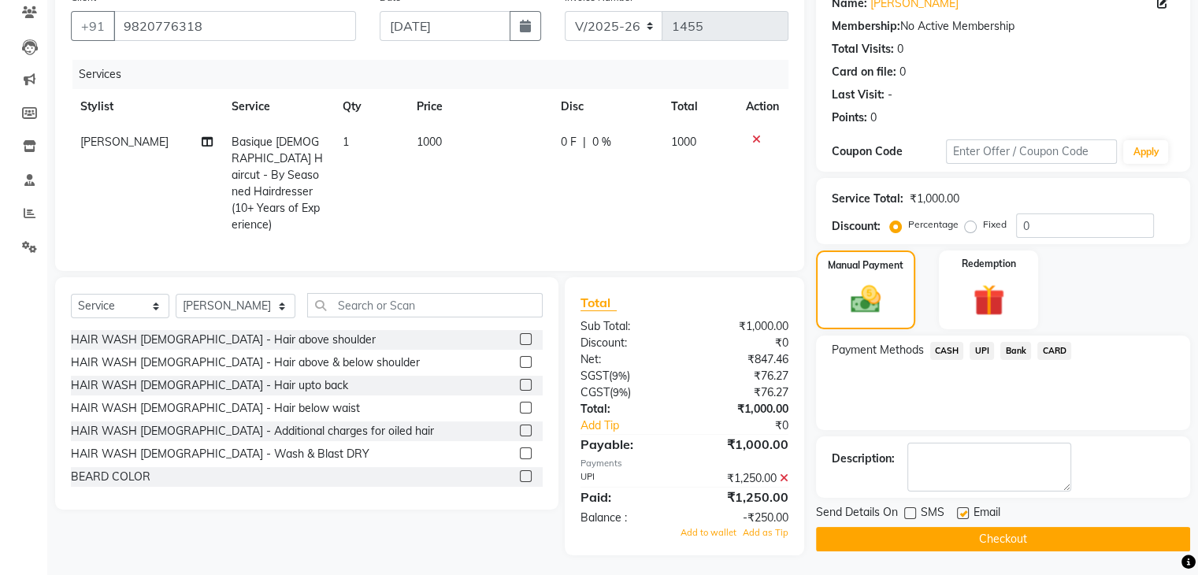
click at [901, 544] on button "Checkout" at bounding box center [1003, 539] width 374 height 24
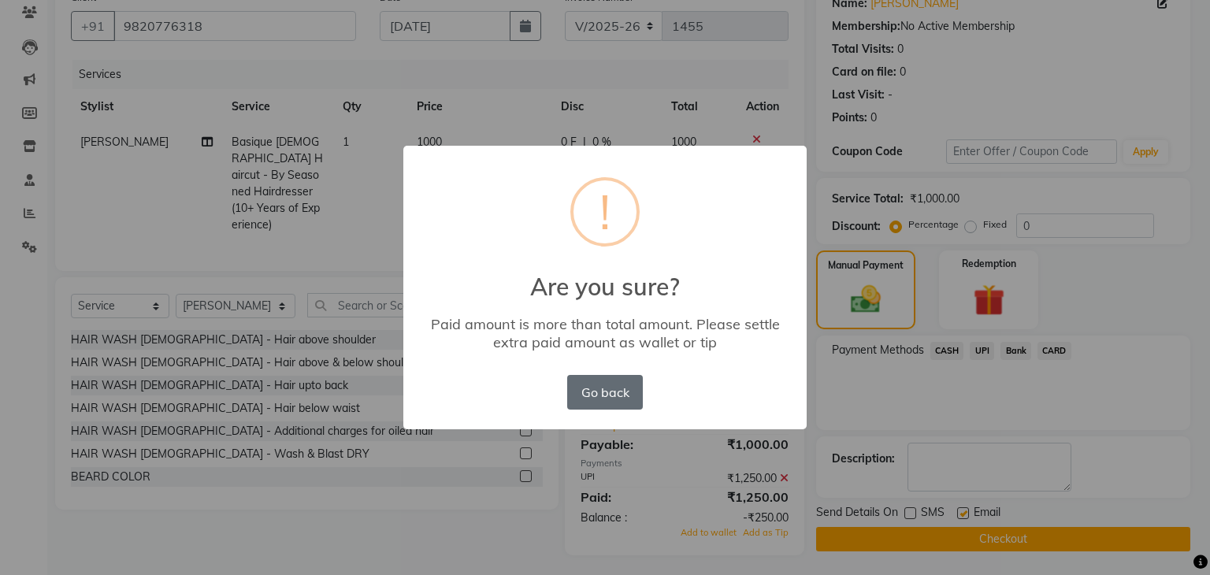
click at [592, 389] on button "Go back" at bounding box center [605, 392] width 76 height 35
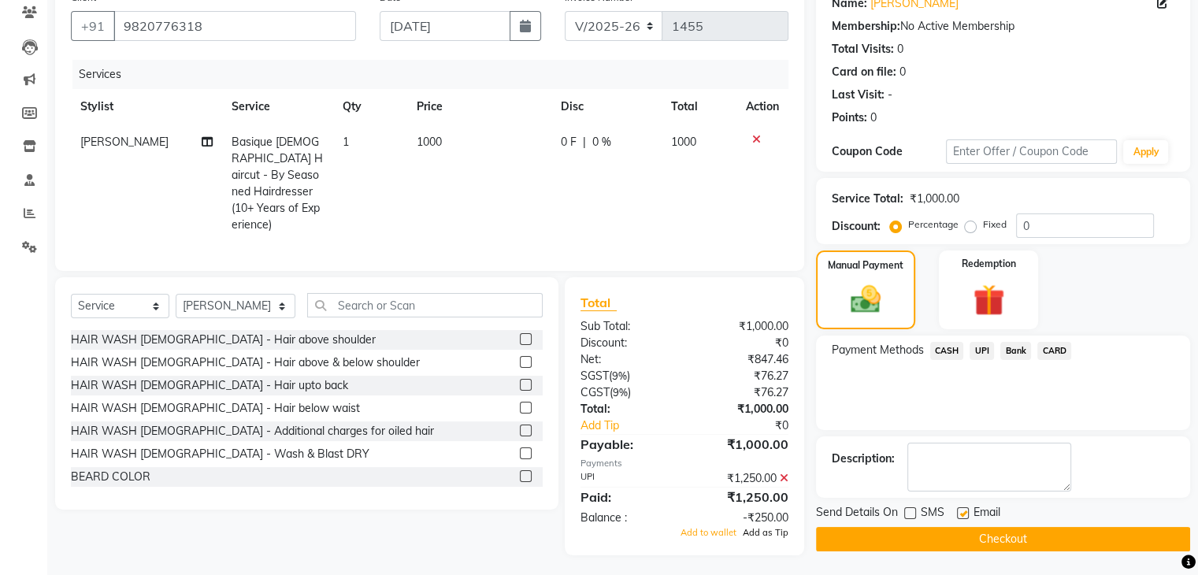
click at [770, 527] on span "Add as Tip" at bounding box center [766, 532] width 46 height 11
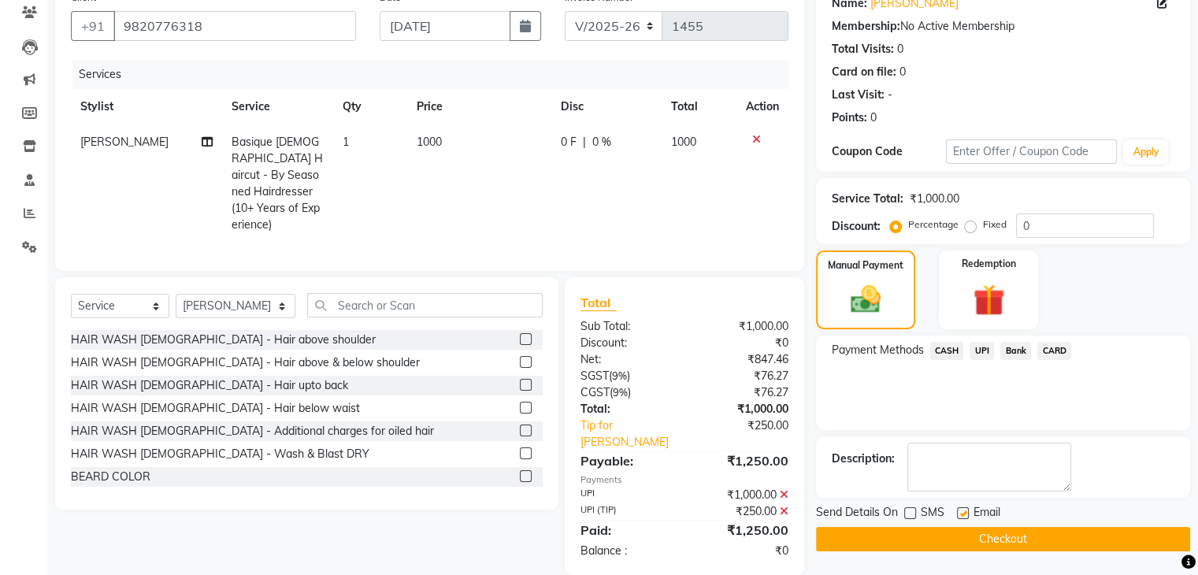
click at [896, 544] on button "Checkout" at bounding box center [1003, 539] width 374 height 24
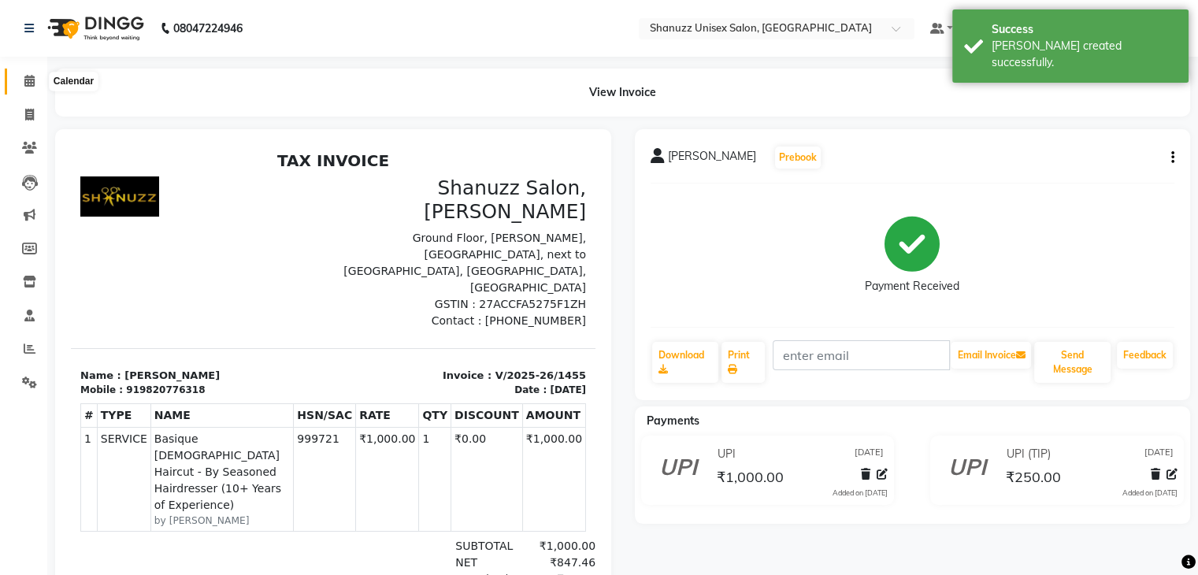
click at [32, 76] on icon at bounding box center [29, 81] width 10 height 12
